Goal: Information Seeking & Learning: Check status

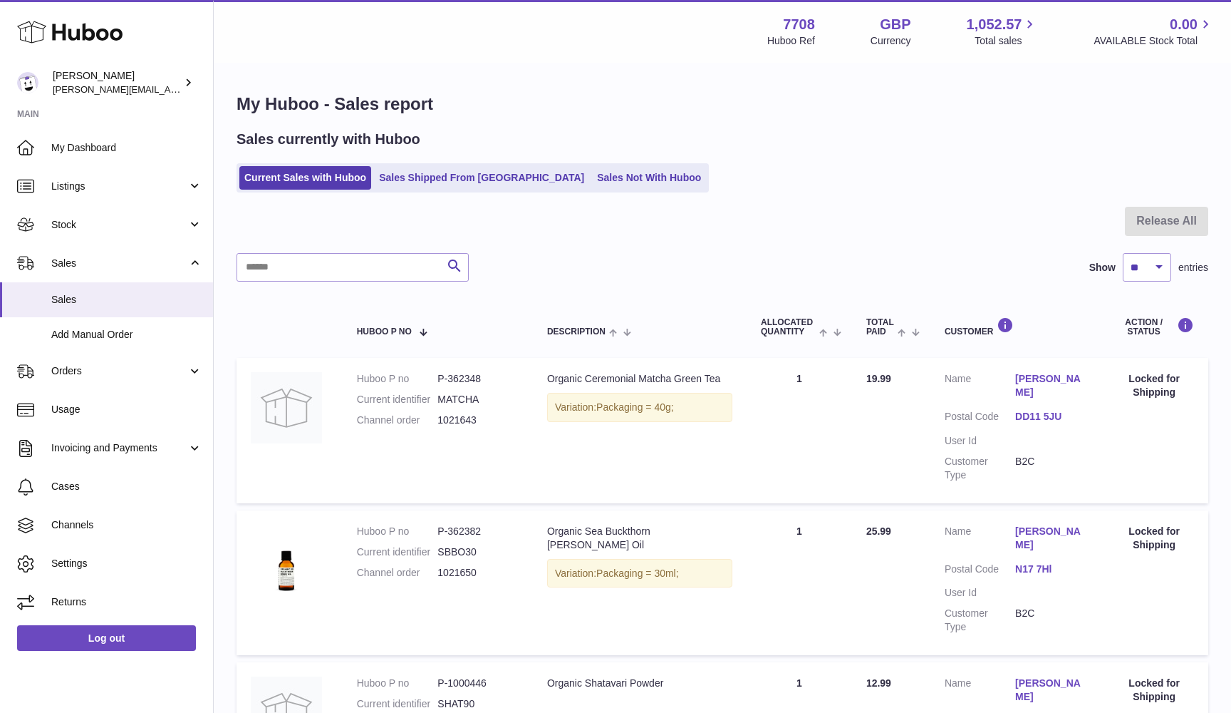
click at [251, 172] on link "Current Sales with Huboo" at bounding box center [305, 178] width 132 height 24
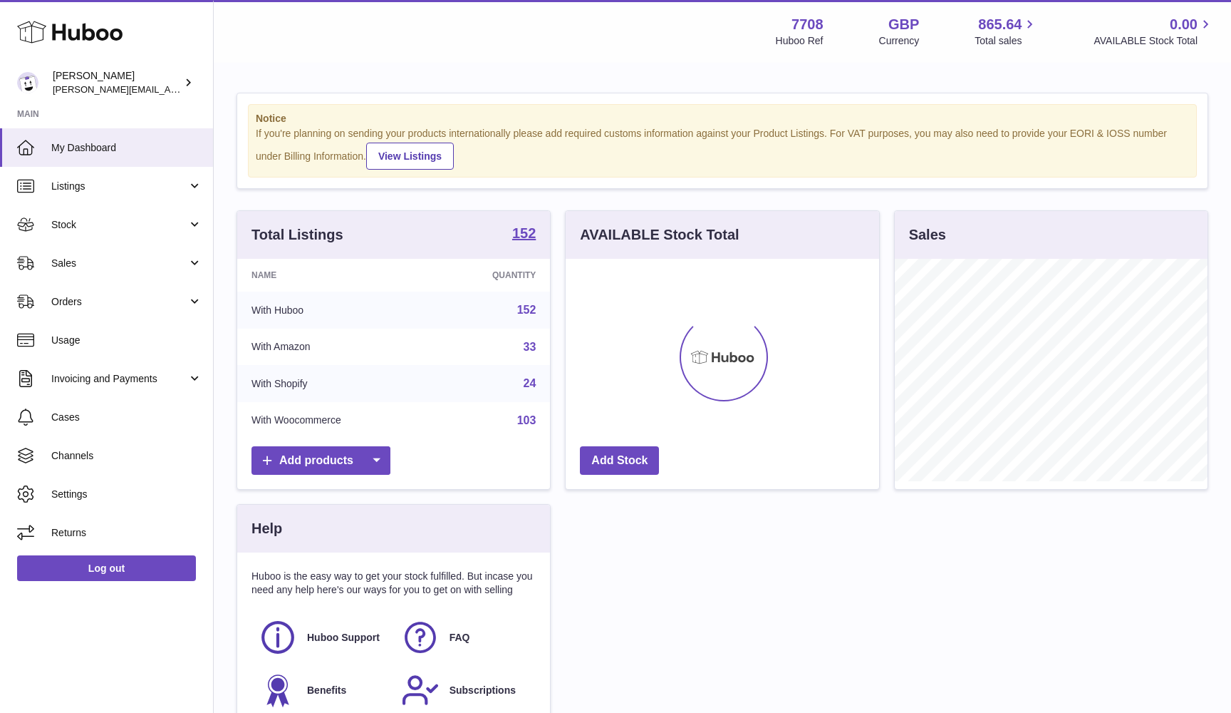
scroll to position [222, 314]
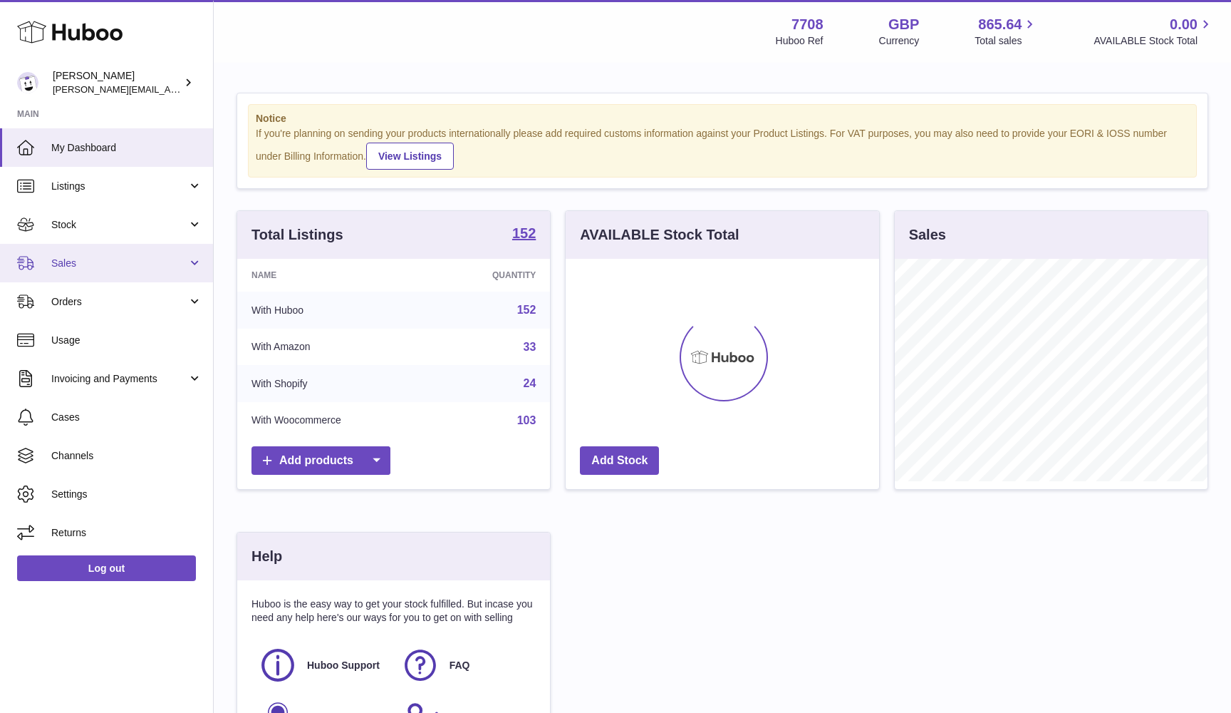
click at [49, 271] on link "Sales" at bounding box center [106, 263] width 213 height 38
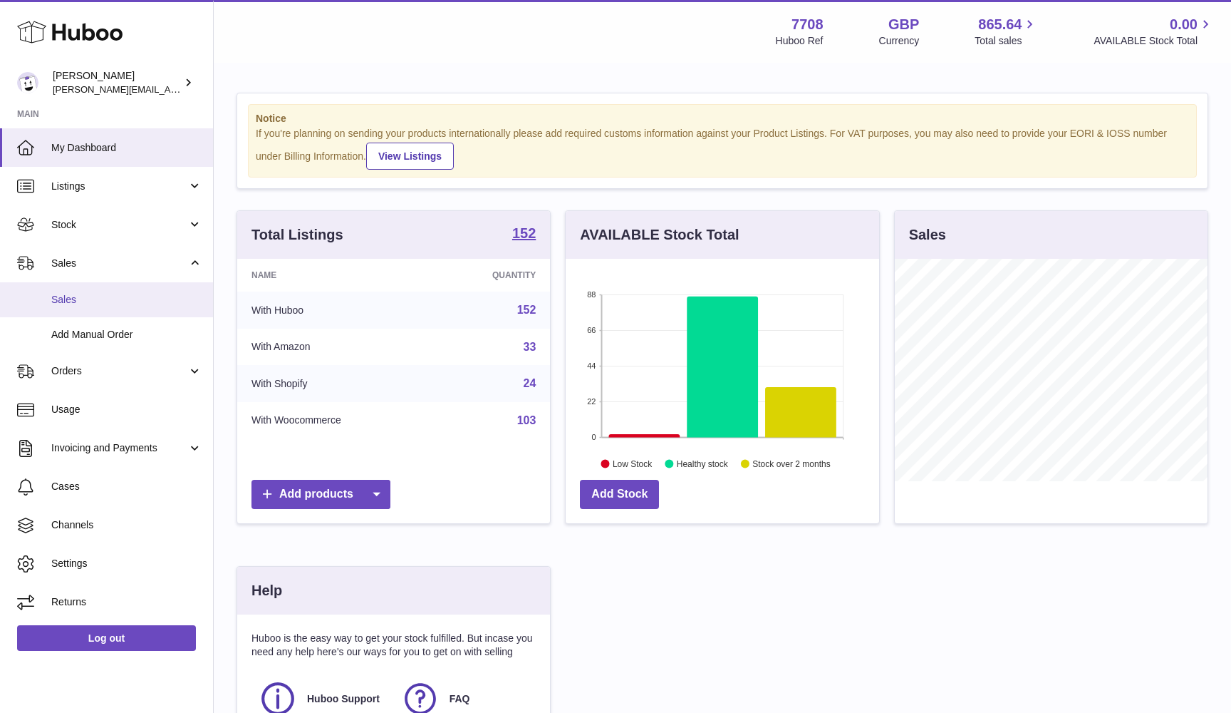
click at [49, 291] on link "Sales" at bounding box center [106, 299] width 213 height 35
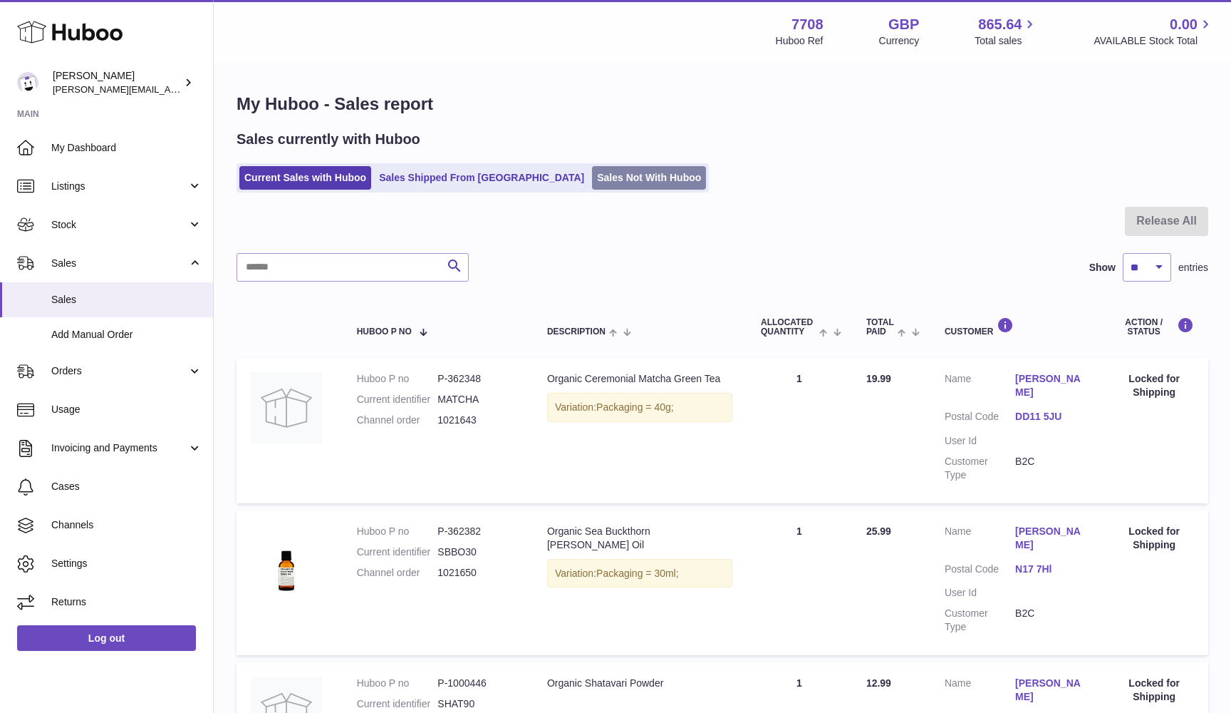
click at [592, 188] on link "Sales Not With Huboo" at bounding box center [649, 178] width 114 height 24
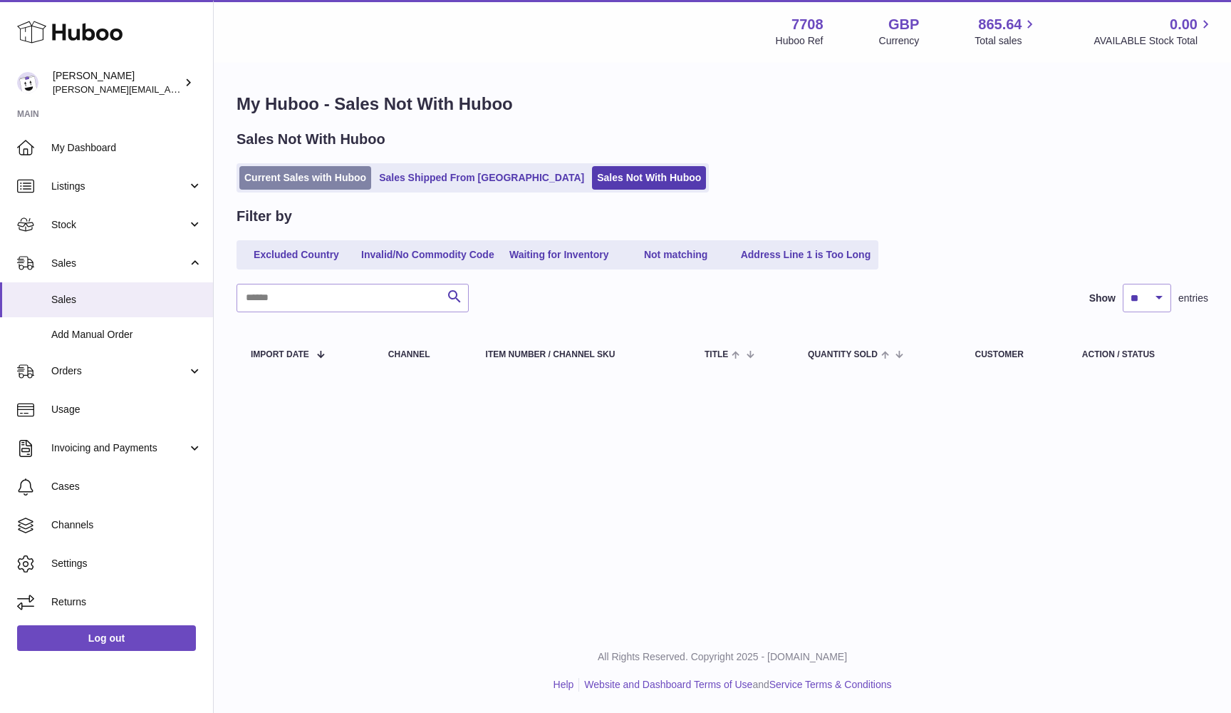
click at [304, 180] on link "Current Sales with Huboo" at bounding box center [305, 178] width 132 height 24
